Goal: Task Accomplishment & Management: Complete application form

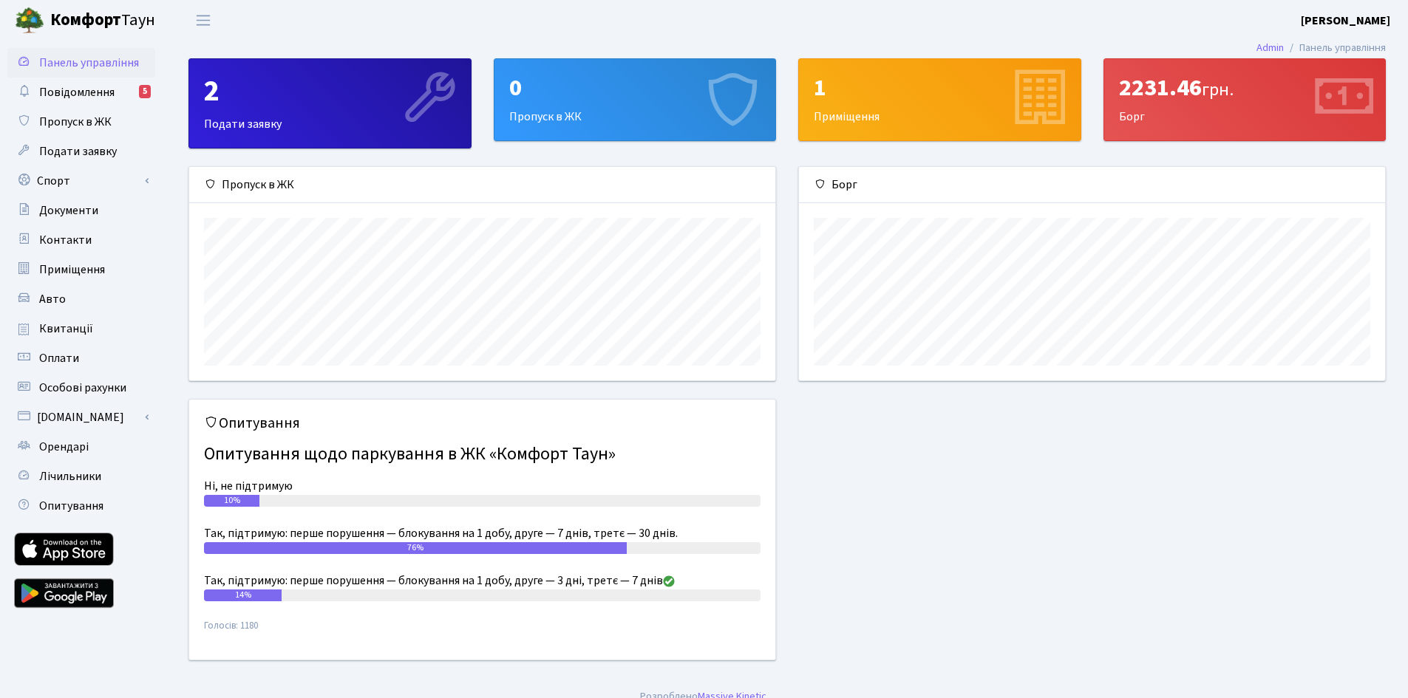
scroll to position [214, 586]
click at [691, 120] on div "0 Пропуск в ЖК" at bounding box center [635, 99] width 282 height 81
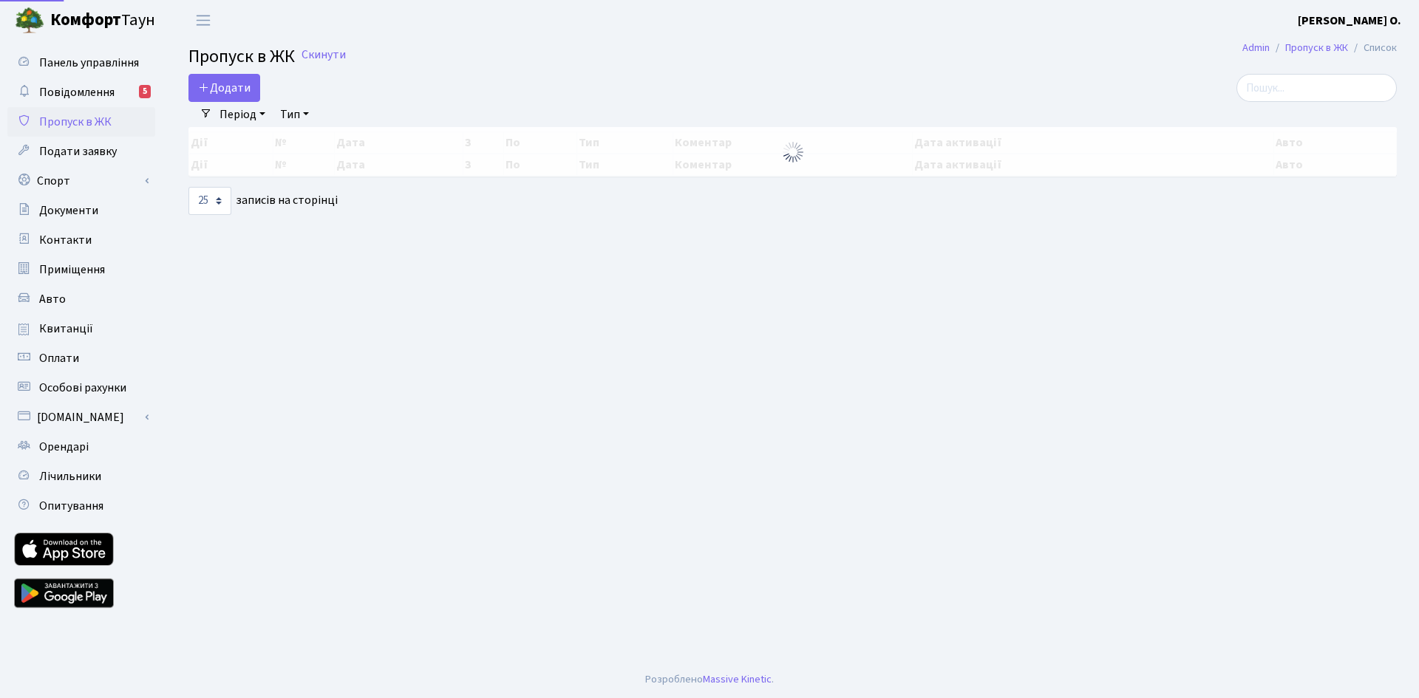
select select "25"
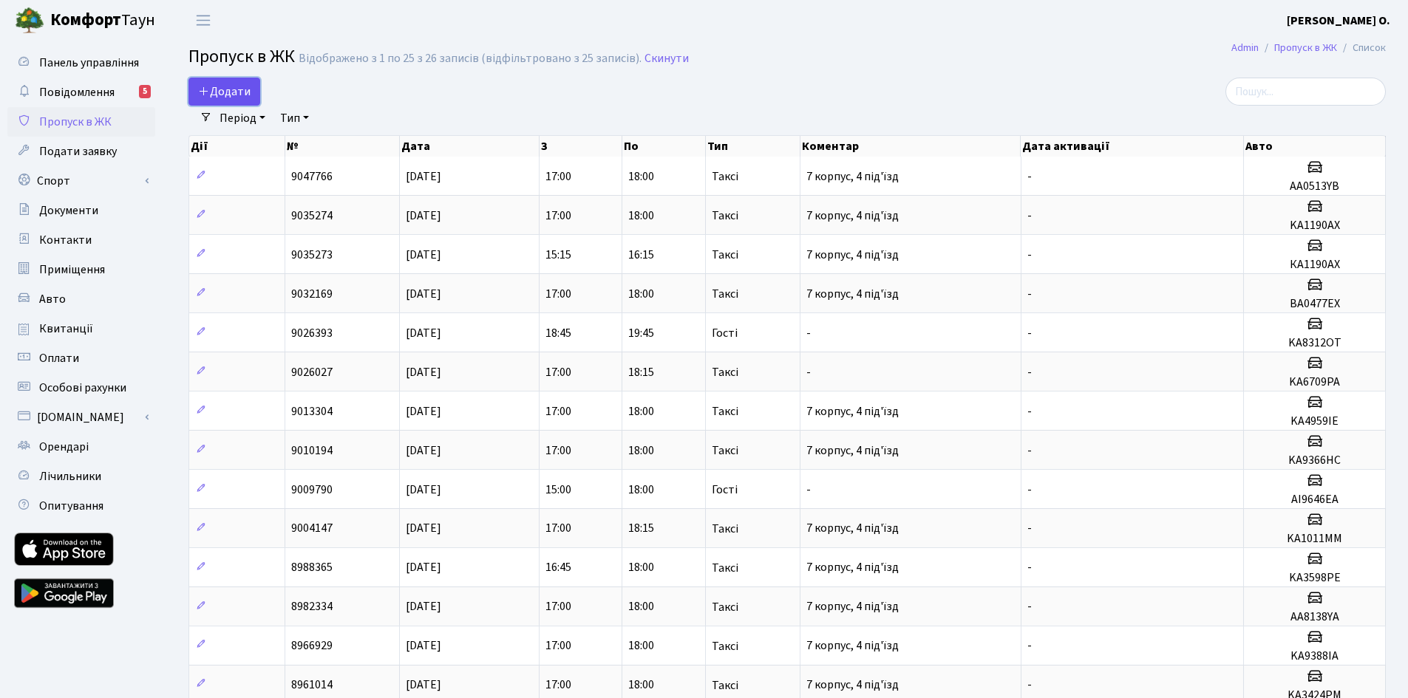
click at [225, 94] on span "Додати" at bounding box center [224, 92] width 52 height 16
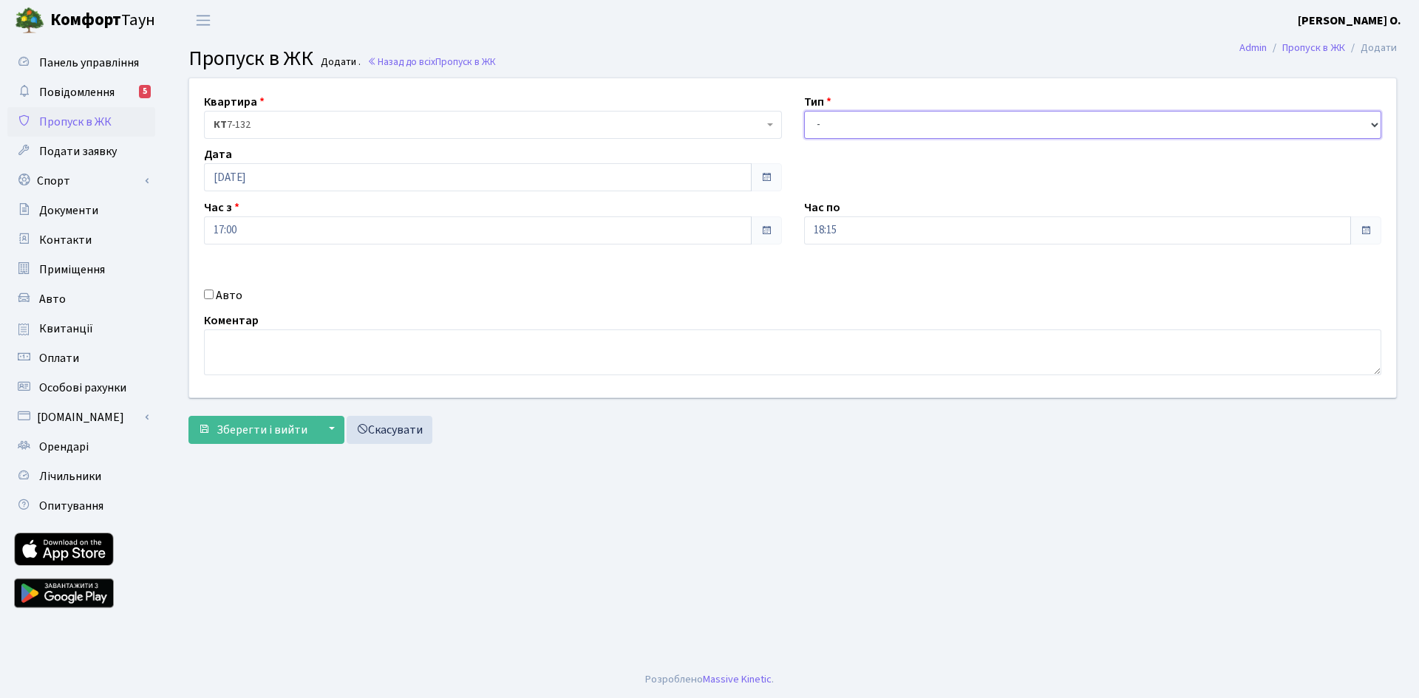
click at [875, 126] on select "- Доставка Таксі Гості Сервіс" at bounding box center [1093, 125] width 578 height 28
select select "2"
click at [804, 111] on select "- Доставка Таксі Гості Сервіс" at bounding box center [1093, 125] width 578 height 28
click at [220, 296] on label "Авто" at bounding box center [229, 296] width 27 height 18
click at [214, 296] on input "Авто" at bounding box center [209, 295] width 10 height 10
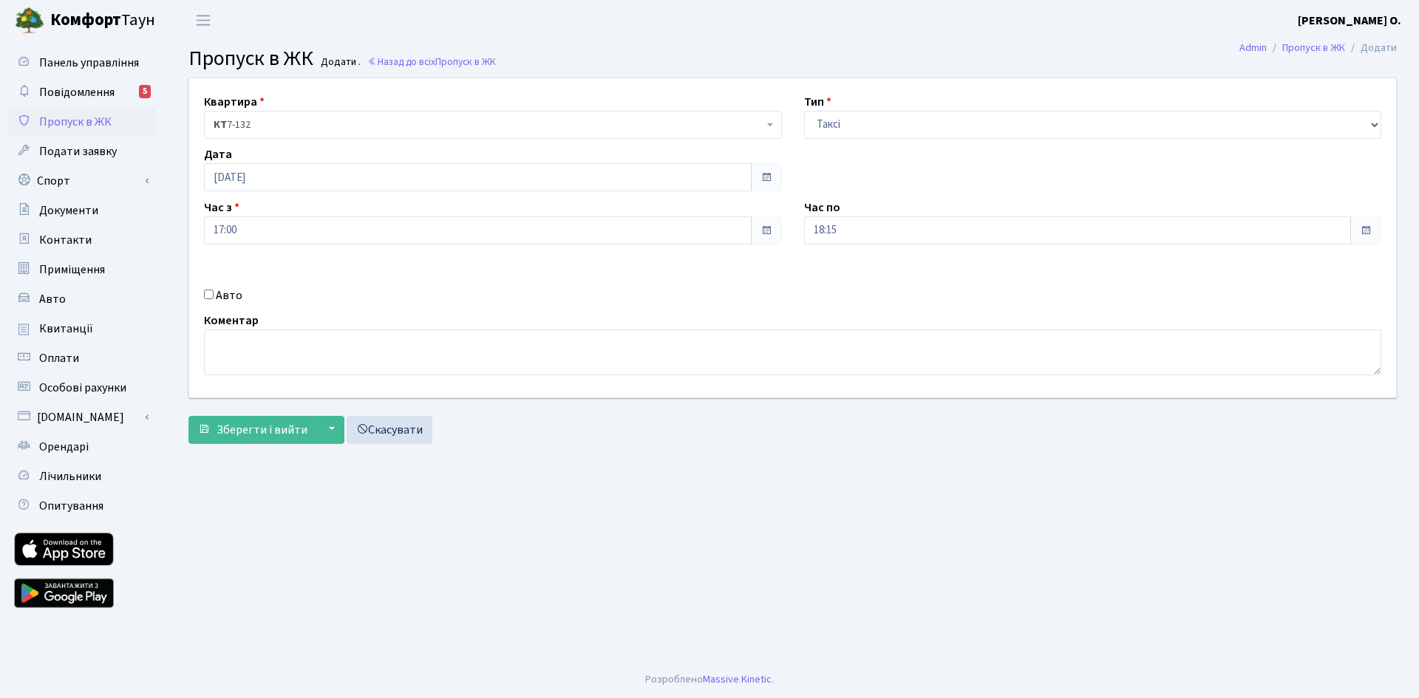
checkbox input "true"
type input "KA9879EX"
click at [288, 443] on button "Зберегти і вийти" at bounding box center [252, 430] width 129 height 28
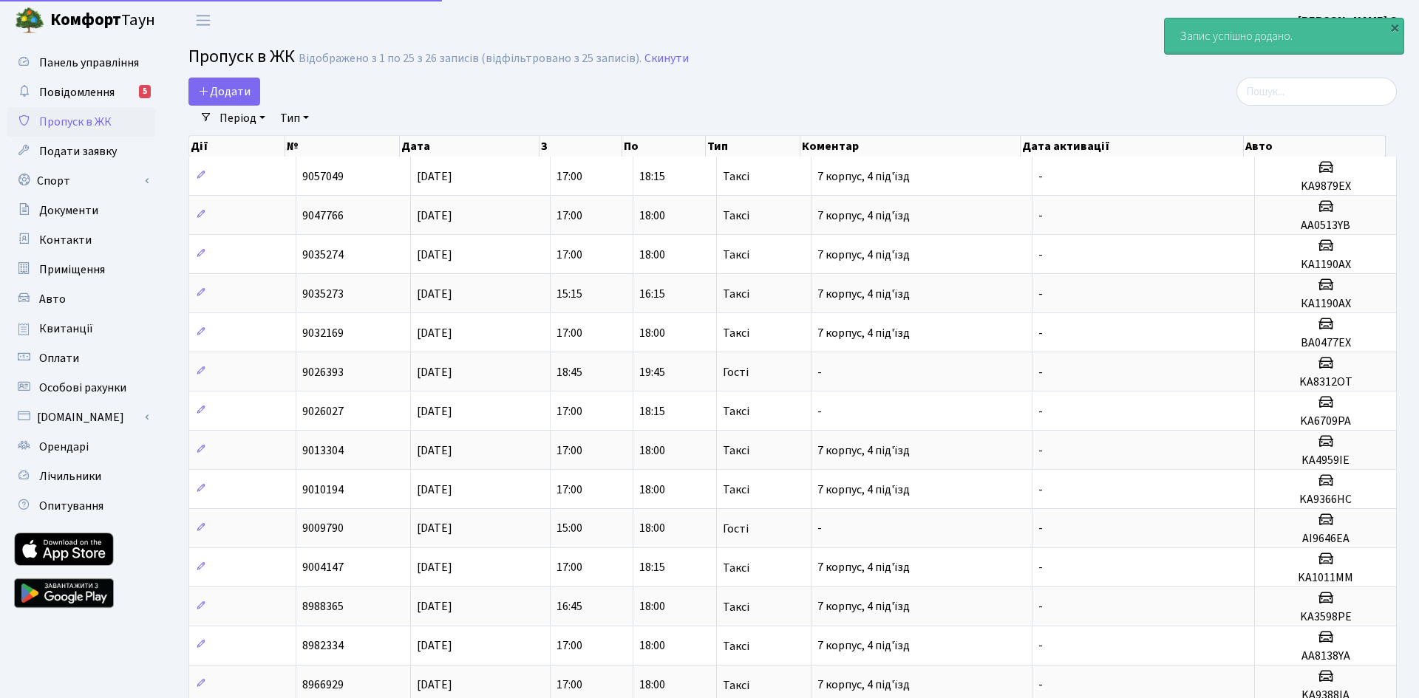
select select "25"
